Goal: Transaction & Acquisition: Purchase product/service

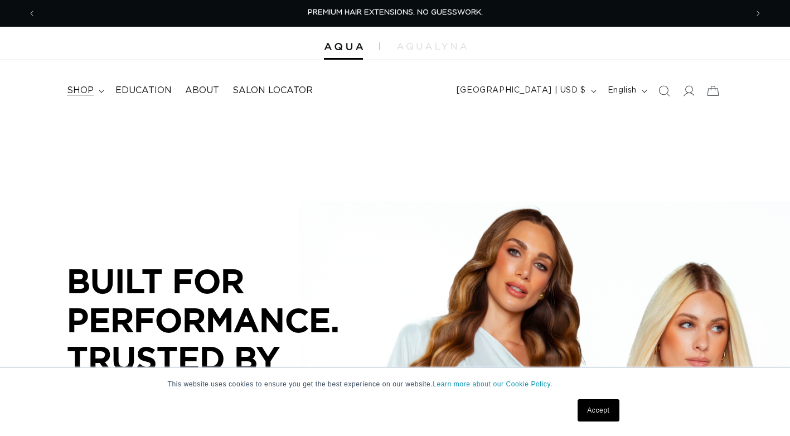
click at [81, 96] on span "shop" at bounding box center [80, 91] width 27 height 12
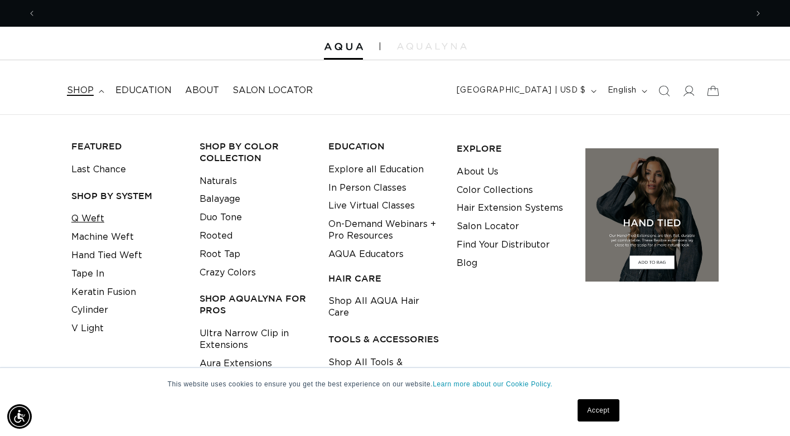
scroll to position [0, 711]
click at [85, 239] on link "Machine Weft" at bounding box center [102, 237] width 62 height 18
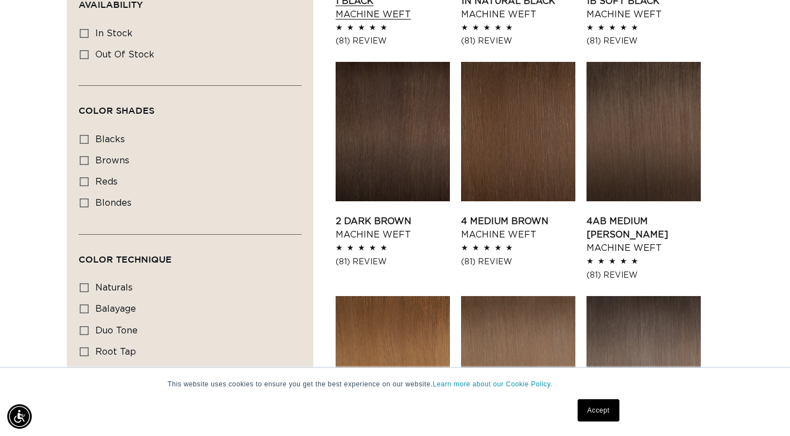
scroll to position [0, 711]
click at [94, 306] on label "balayage balayage (3 products)" at bounding box center [187, 309] width 214 height 21
click at [89, 306] on input "balayage balayage (3 products)" at bounding box center [84, 308] width 9 height 9
checkbox input "true"
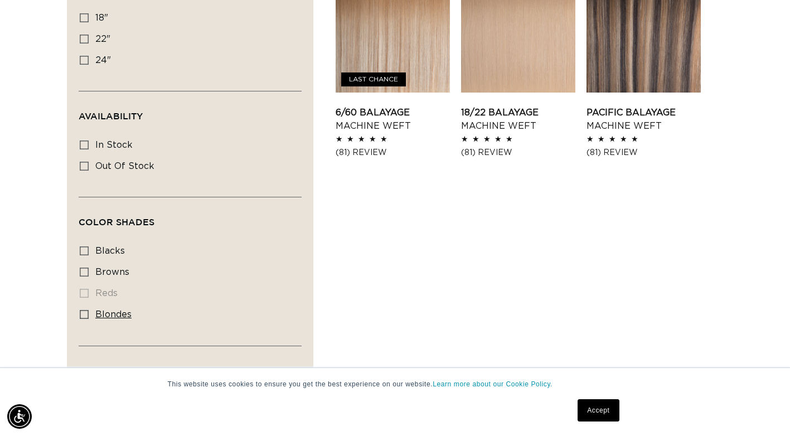
click at [81, 314] on icon at bounding box center [84, 314] width 9 height 9
click at [81, 314] on input "blondes blondes (3 products)" at bounding box center [84, 314] width 9 height 9
checkbox input "true"
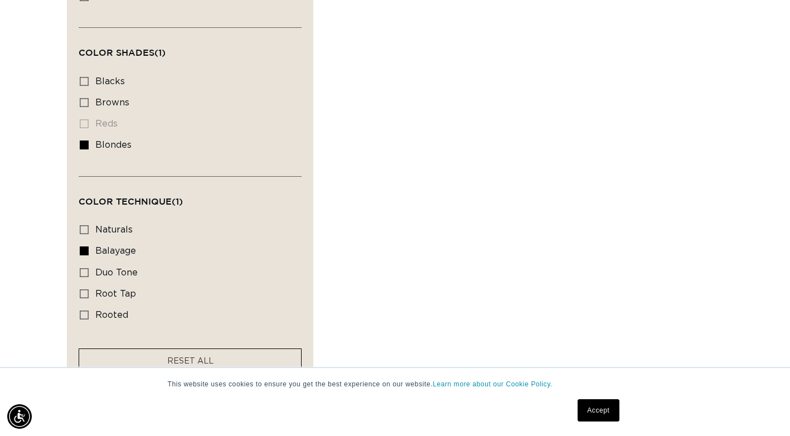
scroll to position [613, 0]
click at [129, 358] on facet-remove "RESET ALL" at bounding box center [190, 364] width 223 height 26
click at [80, 255] on rect at bounding box center [84, 253] width 8 height 8
click at [80, 255] on input "balayage balayage (3 products)" at bounding box center [84, 253] width 9 height 9
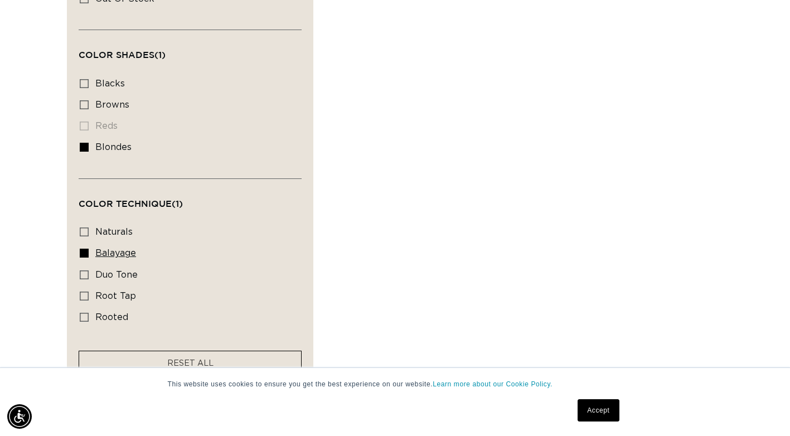
checkbox input "false"
click at [81, 292] on icon at bounding box center [84, 296] width 9 height 9
click at [81, 292] on input "root tap root tap (6 products)" at bounding box center [84, 296] width 9 height 9
checkbox input "true"
click at [205, 357] on link "RESET ALL" at bounding box center [190, 364] width 46 height 14
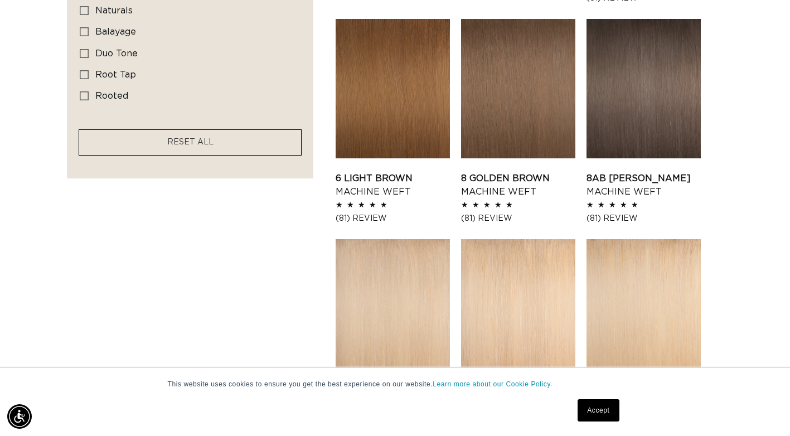
scroll to position [836, 0]
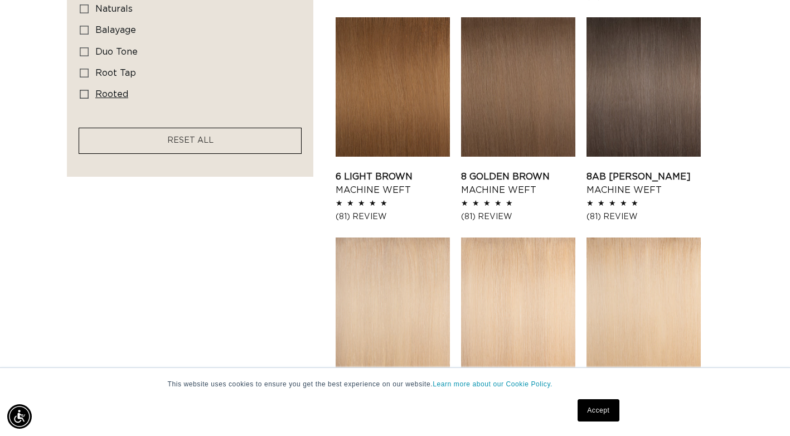
click at [82, 90] on icon at bounding box center [84, 94] width 9 height 9
click at [82, 90] on input "rooted rooted (4 products)" at bounding box center [84, 94] width 9 height 9
checkbox input "true"
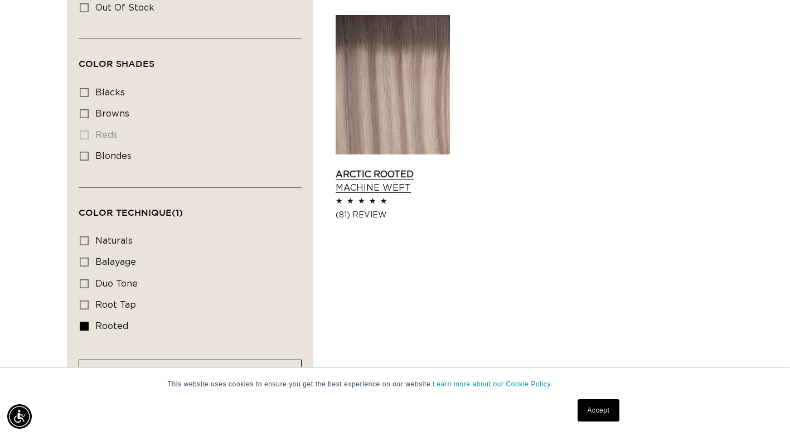
click at [391, 168] on link "Arctic Rooted Machine Weft" at bounding box center [393, 181] width 114 height 27
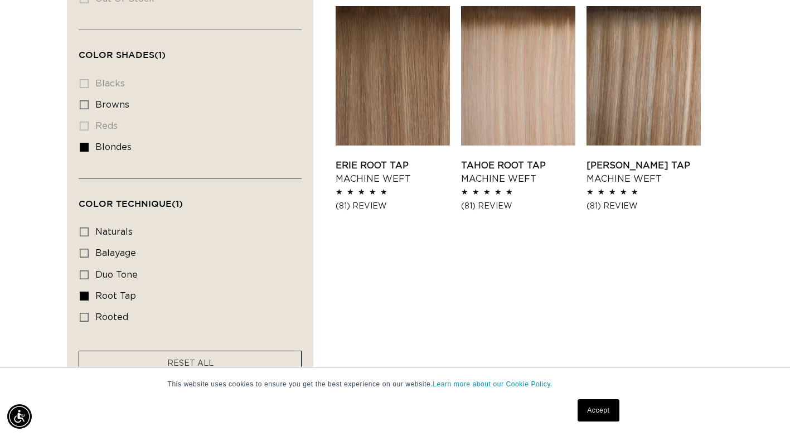
scroll to position [0, 1421]
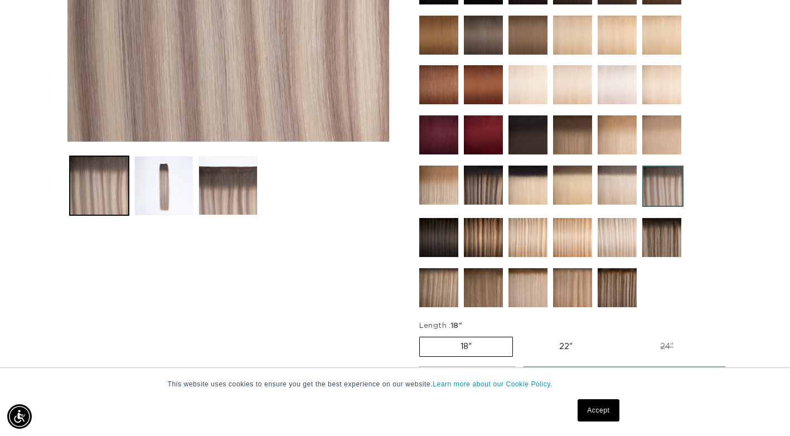
scroll to position [0, 711]
click at [611, 190] on img at bounding box center [617, 185] width 39 height 39
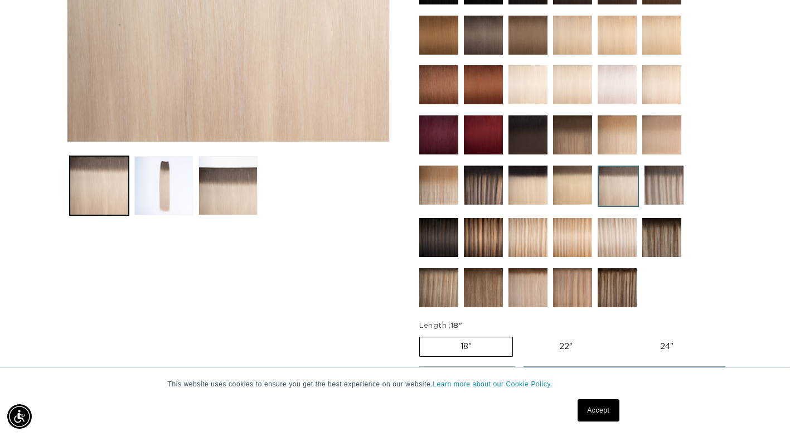
scroll to position [0, 711]
click at [567, 347] on label "22" Variant sold out or unavailable" at bounding box center [565, 346] width 95 height 19
click at [519, 335] on input "22" Variant sold out or unavailable" at bounding box center [518, 334] width 1 height 1
radio input "true"
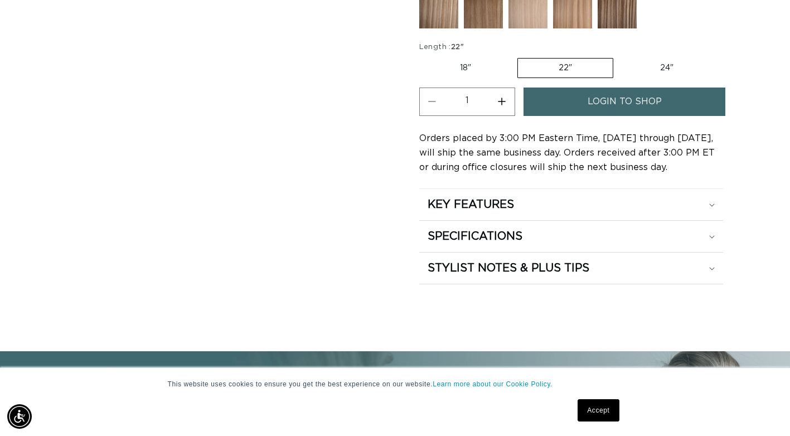
scroll to position [0, 0]
